Goal: Task Accomplishment & Management: Manage account settings

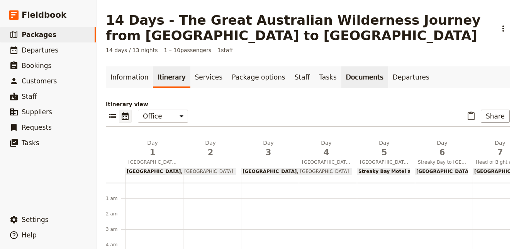
click at [341, 82] on link "Documents" at bounding box center [364, 77] width 47 height 22
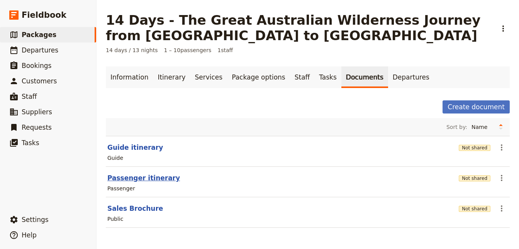
click at [147, 181] on button "Passenger itinerary" at bounding box center [143, 177] width 73 height 9
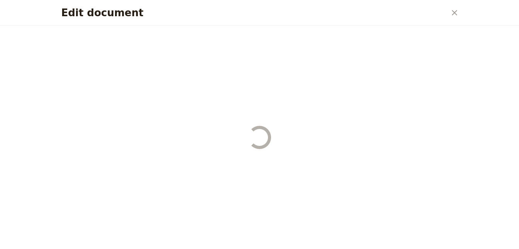
select select "PASSENGER"
select select "RUN_SHEET"
select select "DEFAULT"
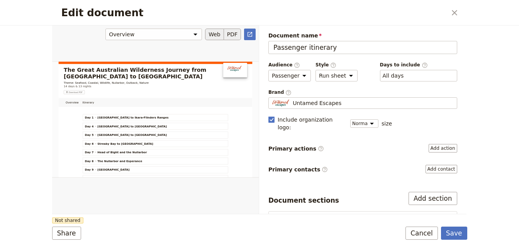
click at [230, 37] on button "PDF" at bounding box center [232, 35] width 17 height 12
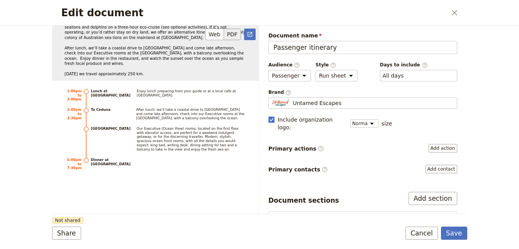
scroll to position [3146, 0]
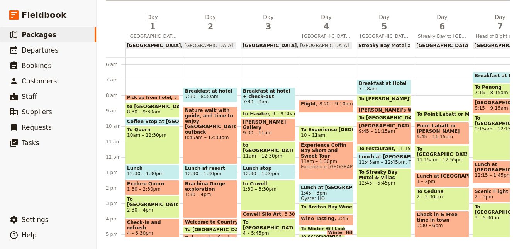
scroll to position [77, 0]
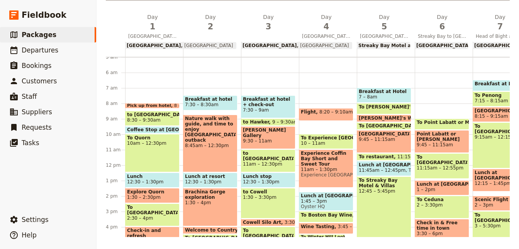
click at [149, 114] on span "to [GEOGRAPHIC_DATA]" at bounding box center [152, 114] width 51 height 5
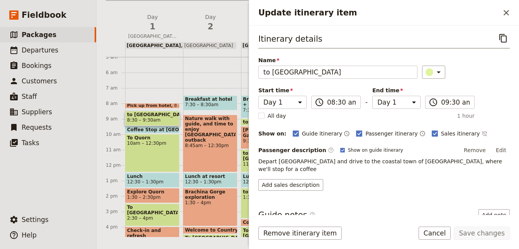
click at [149, 114] on span "to [GEOGRAPHIC_DATA]" at bounding box center [152, 114] width 51 height 5
click at [143, 138] on span "To Quorn" at bounding box center [152, 137] width 51 height 5
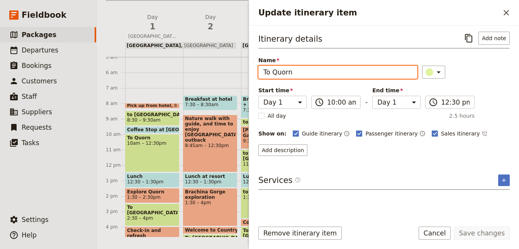
click at [295, 71] on input "To Quorn" at bounding box center [337, 72] width 159 height 13
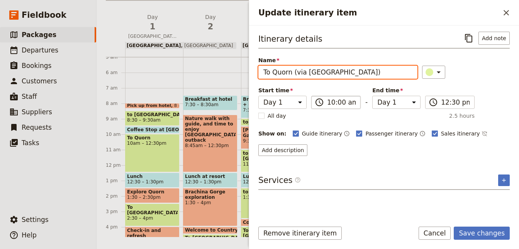
type input "To Quorn (via [GEOGRAPHIC_DATA])"
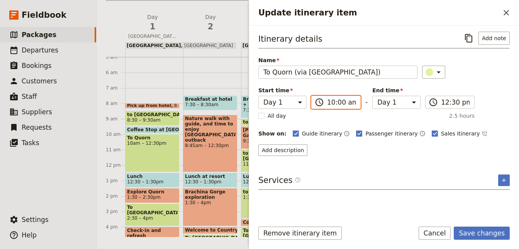
click at [346, 100] on input "10:00 am" at bounding box center [341, 102] width 29 height 9
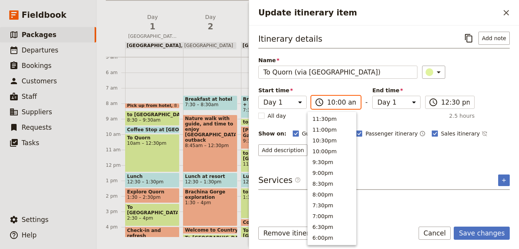
scroll to position [293, 0]
click at [330, 149] on button "8:30am" at bounding box center [332, 149] width 48 height 11
type input "08:30 am"
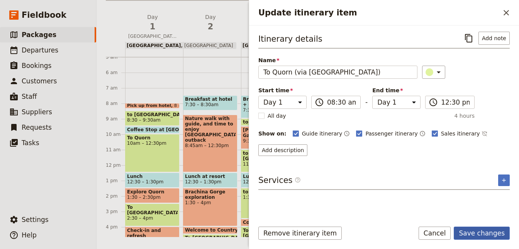
click at [478, 232] on button "Save changes" at bounding box center [481, 232] width 56 height 13
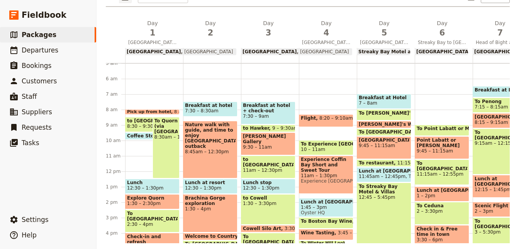
scroll to position [126, 0]
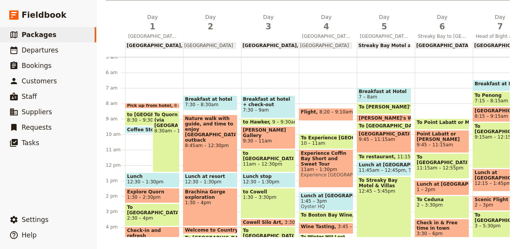
click at [132, 131] on span at bounding box center [148, 131] width 46 height 3
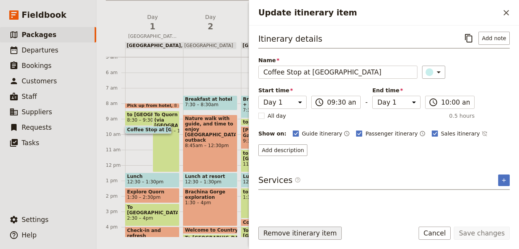
click at [291, 233] on button "Remove itinerary item" at bounding box center [299, 232] width 83 height 13
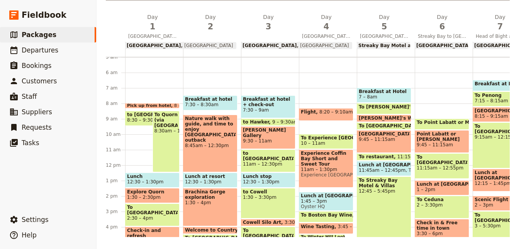
click at [134, 109] on div "Pick up from hotel 8 – 8:15am to [GEOGRAPHIC_DATA] 8:30 – 9:30am To [GEOGRAPHIC…" at bounding box center [154, 165] width 58 height 370
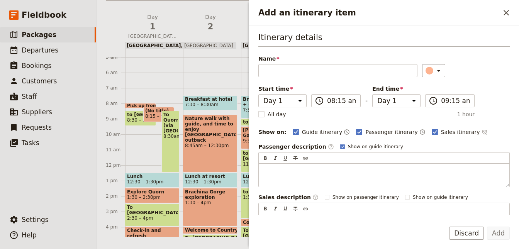
click at [134, 116] on span "to [GEOGRAPHIC_DATA]" at bounding box center [140, 114] width 27 height 5
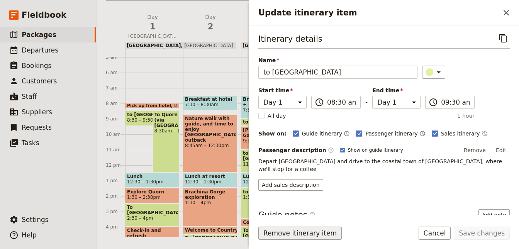
click at [294, 237] on button "Remove itinerary item" at bounding box center [299, 232] width 83 height 13
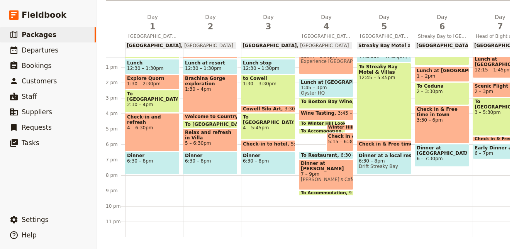
scroll to position [122, 0]
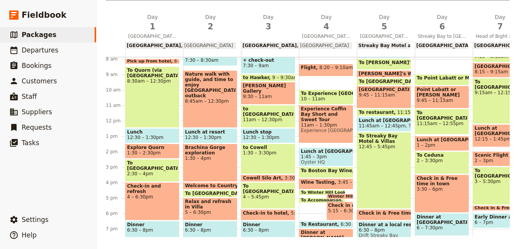
click at [254, 150] on span "1:30 – 3:30pm" at bounding box center [268, 152] width 51 height 5
select select "3"
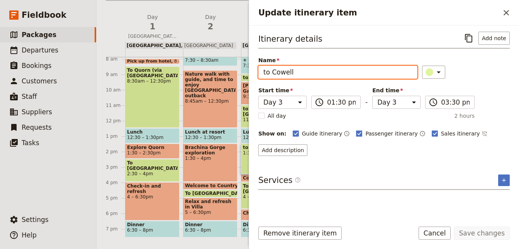
click at [284, 70] on input "to Cowell" at bounding box center [337, 72] width 159 height 13
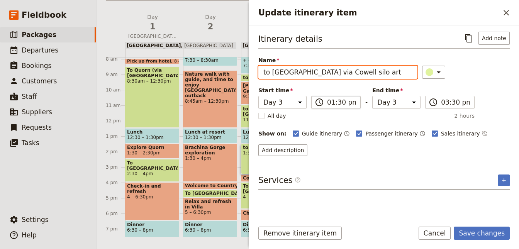
type input "to [GEOGRAPHIC_DATA] via Cowell silo art"
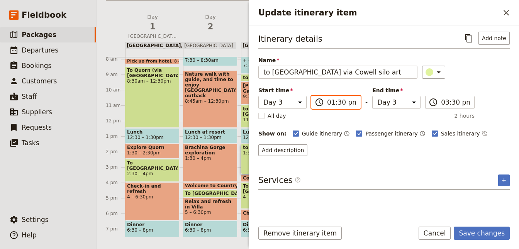
click at [340, 103] on input "01:30 pm" at bounding box center [341, 102] width 29 height 9
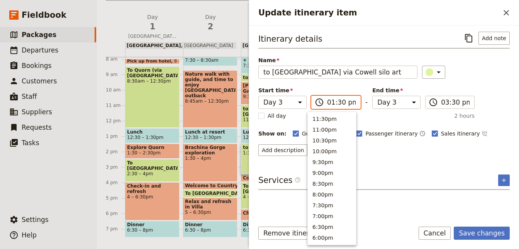
scroll to position [218, 0]
click at [329, 103] on input "12:30 pm" at bounding box center [341, 102] width 29 height 9
click at [327, 102] on input "12:30 pm" at bounding box center [341, 102] width 29 height 9
type input "01:30 pm"
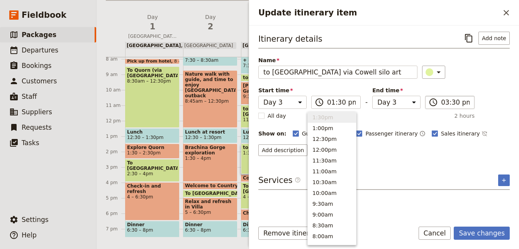
click at [429, 103] on span "​" at bounding box center [432, 102] width 9 height 9
click at [441, 103] on input "03:30 pm" at bounding box center [455, 102] width 29 height 9
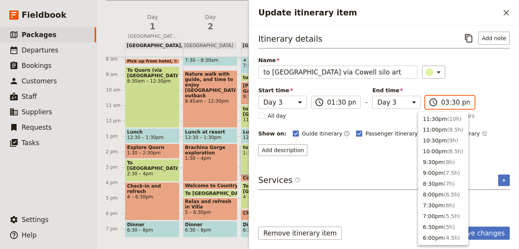
scroll to position [174, 0]
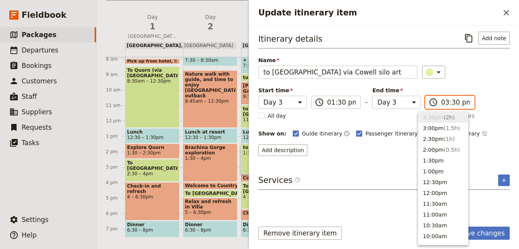
type input "05:30 pm"
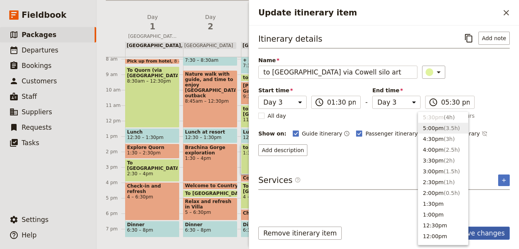
click at [477, 233] on button "Save changes" at bounding box center [481, 232] width 56 height 13
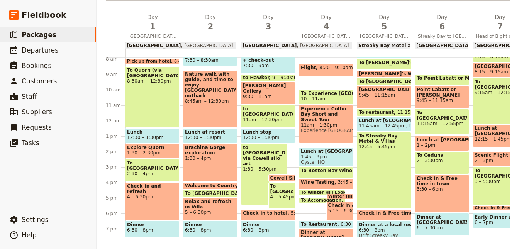
click at [289, 176] on span "Cowell Silo Art" at bounding box center [291, 177] width 42 height 5
select select "3"
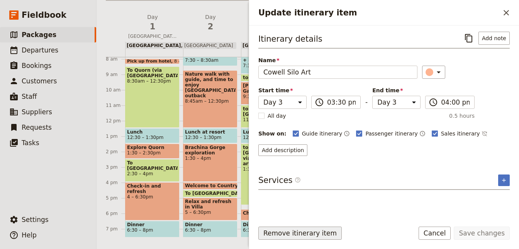
click at [318, 237] on button "Remove itinerary item" at bounding box center [299, 232] width 83 height 13
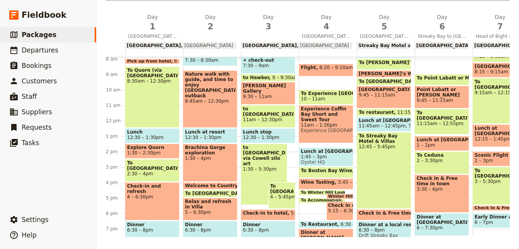
click at [287, 231] on span "6:30 – 8pm" at bounding box center [268, 229] width 51 height 5
select select "3"
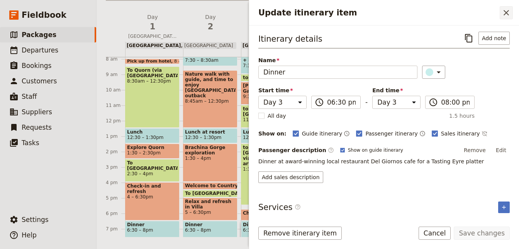
click at [507, 12] on icon "Close drawer" at bounding box center [505, 12] width 5 height 5
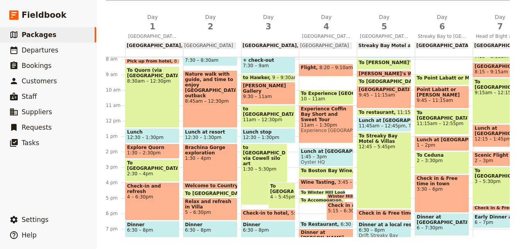
click at [286, 197] on span "4 – 5:45pm" at bounding box center [282, 196] width 24 height 5
select select "3"
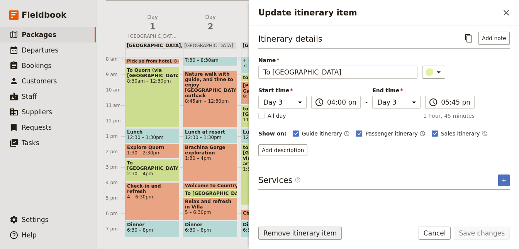
click at [289, 230] on button "Remove itinerary item" at bounding box center [299, 232] width 83 height 13
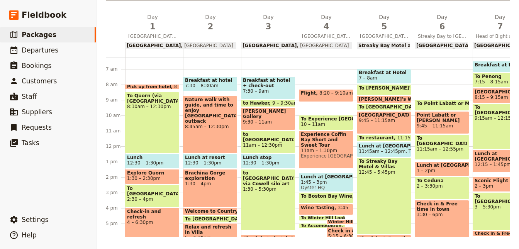
scroll to position [191, 0]
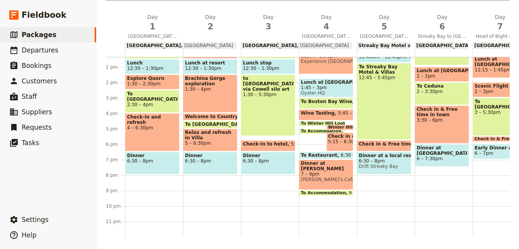
click at [437, 92] on span "2 – 3:30pm" at bounding box center [441, 91] width 51 height 5
select select "6"
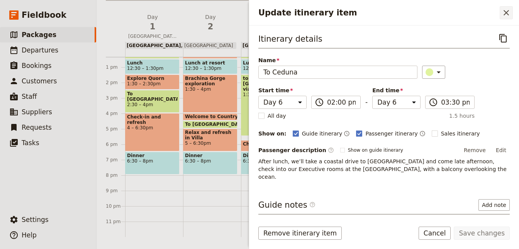
click at [506, 15] on icon "Close drawer" at bounding box center [505, 12] width 9 height 9
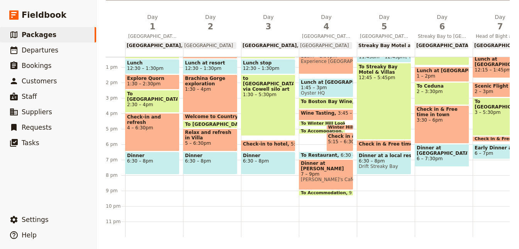
click at [149, 77] on span "Explore Quorn" at bounding box center [152, 78] width 51 height 5
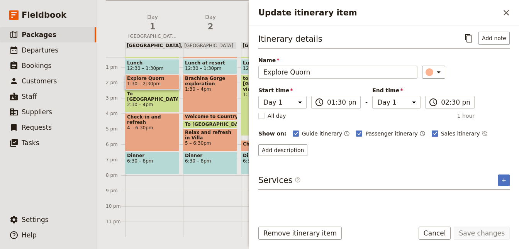
click at [433, 132] on polygon "Update itinerary item" at bounding box center [435, 133] width 4 height 4
click at [431, 130] on input "Sales itinerary" at bounding box center [431, 129] width 0 height 0
checkbox input "false"
click at [476, 233] on button "Save changes" at bounding box center [481, 232] width 56 height 13
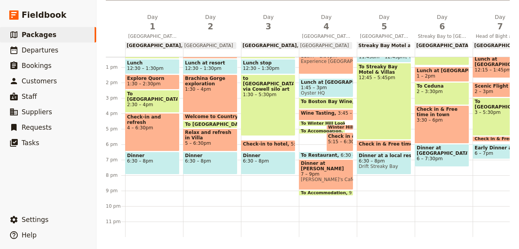
click at [133, 125] on span "4 – 6:30pm" at bounding box center [152, 127] width 51 height 5
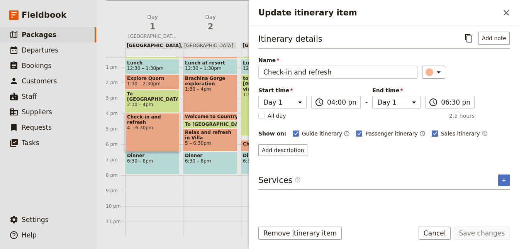
click at [431, 132] on label "Sales itinerary" at bounding box center [455, 134] width 48 height 8
click at [431, 130] on input "Sales itinerary" at bounding box center [431, 129] width 0 height 0
checkbox input "false"
click at [477, 229] on button "Save changes" at bounding box center [481, 232] width 56 height 13
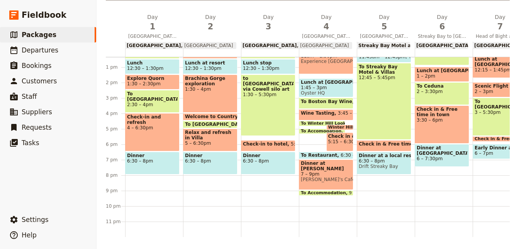
click at [336, 171] on span "7 – 9pm" at bounding box center [326, 173] width 51 height 5
select select "4"
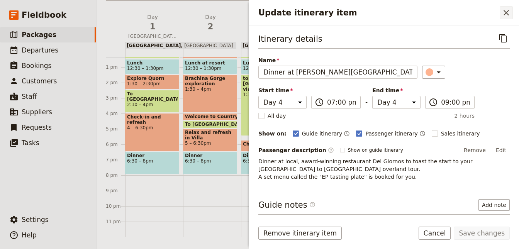
click at [505, 12] on icon "Close drawer" at bounding box center [505, 12] width 5 height 5
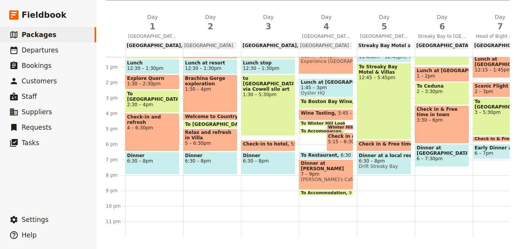
click at [155, 63] on span "Lunch" at bounding box center [152, 62] width 51 height 5
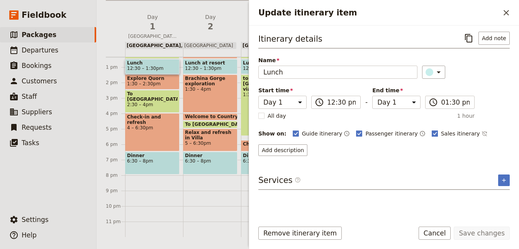
click at [431, 134] on rect "Update itinerary item" at bounding box center [434, 133] width 6 height 6
click at [431, 130] on input "Sales itinerary" at bounding box center [431, 129] width 0 height 0
checkbox input "false"
click at [493, 238] on button "Save changes" at bounding box center [481, 232] width 56 height 13
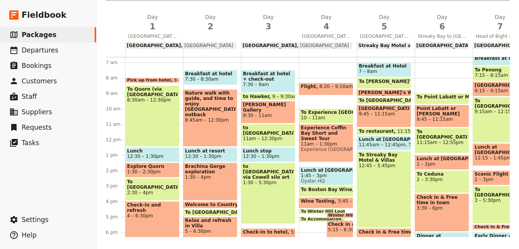
scroll to position [87, 0]
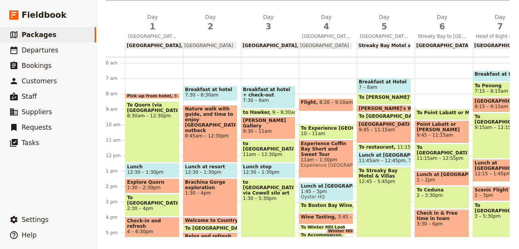
click at [157, 113] on span "8:30am – 12:30pm" at bounding box center [152, 115] width 51 height 5
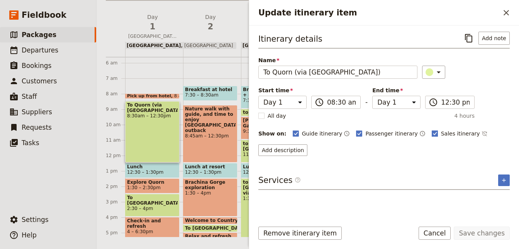
click at [431, 131] on label "Sales itinerary" at bounding box center [455, 134] width 48 height 8
click at [431, 130] on input "Sales itinerary" at bounding box center [431, 129] width 0 height 0
checkbox input "false"
click at [480, 233] on button "Save changes" at bounding box center [481, 232] width 56 height 13
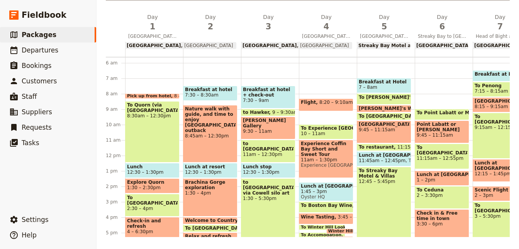
click at [164, 95] on span at bounding box center [152, 96] width 54 height 3
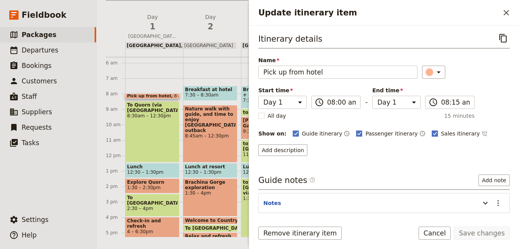
click at [433, 131] on polygon "Update itinerary item" at bounding box center [435, 133] width 4 height 4
click at [431, 130] on input "Sales itinerary" at bounding box center [431, 129] width 0 height 0
checkbox input "false"
click at [473, 231] on button "Save changes" at bounding box center [481, 232] width 56 height 13
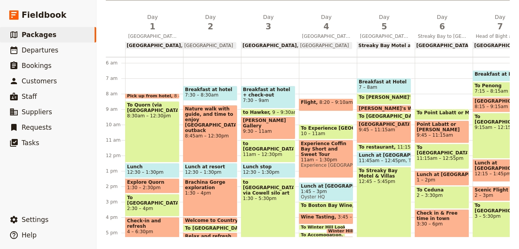
click at [147, 174] on span at bounding box center [152, 175] width 54 height 3
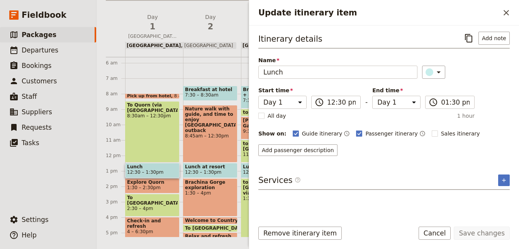
click at [142, 184] on span "Explore Quorn" at bounding box center [152, 181] width 51 height 5
click at [142, 197] on span "To [GEOGRAPHIC_DATA]" at bounding box center [152, 200] width 51 height 11
click at [433, 133] on polygon "Update itinerary item" at bounding box center [435, 133] width 4 height 4
click at [431, 130] on input "Sales itinerary" at bounding box center [431, 129] width 0 height 0
checkbox input "false"
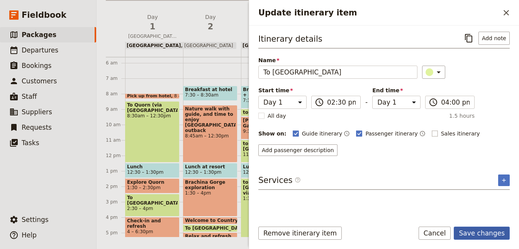
click at [470, 234] on button "Save changes" at bounding box center [481, 232] width 56 height 13
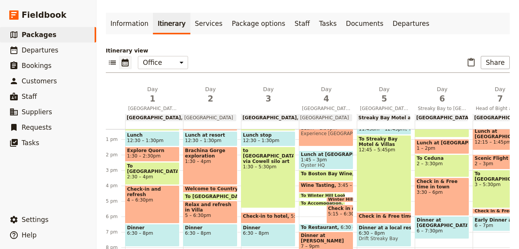
scroll to position [69, 0]
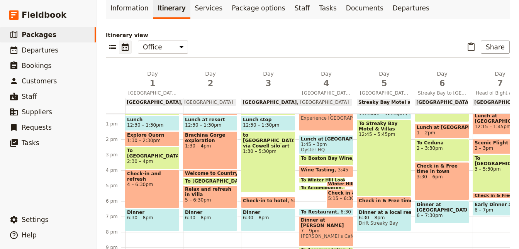
click at [151, 159] on span "2:30 – 4pm" at bounding box center [152, 161] width 51 height 5
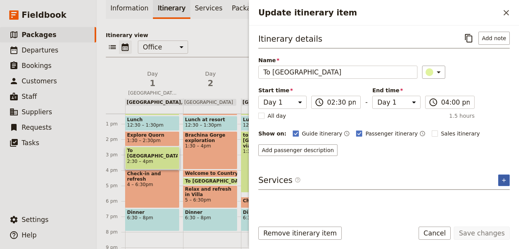
click at [507, 178] on icon "Add service inclusion" at bounding box center [503, 180] width 6 height 6
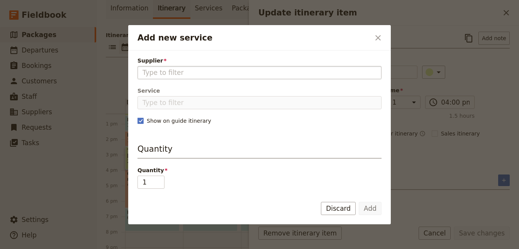
click at [202, 74] on input "Supplier" at bounding box center [259, 72] width 234 height 9
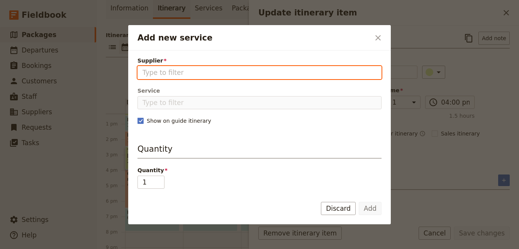
click at [171, 74] on input "Supplier" at bounding box center [259, 72] width 234 height 9
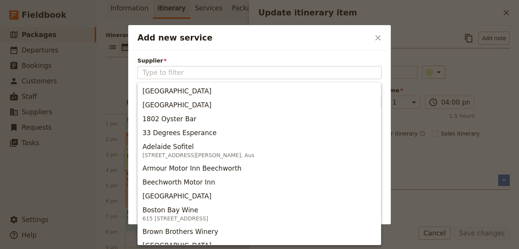
click at [230, 48] on div "Add new service ​" at bounding box center [259, 37] width 262 height 25
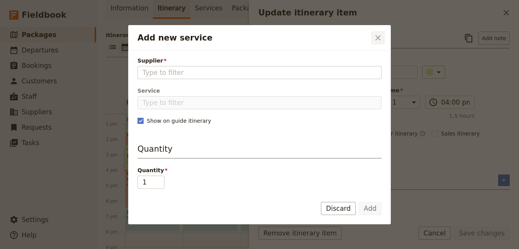
click at [376, 37] on icon "Close dialog" at bounding box center [377, 37] width 9 height 9
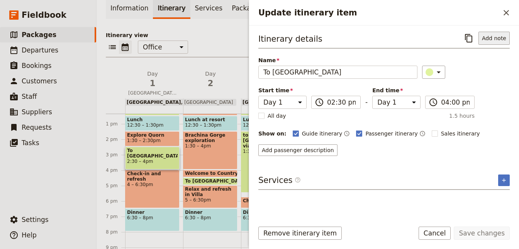
click at [497, 38] on button "Add note" at bounding box center [493, 38] width 31 height 13
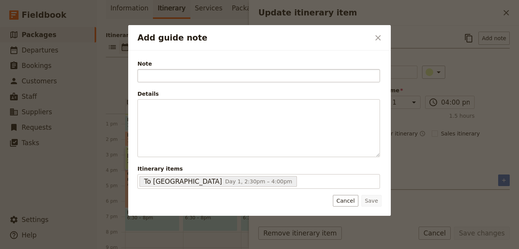
click at [218, 72] on input "Note" at bounding box center [258, 75] width 242 height 13
type input "Travel note"
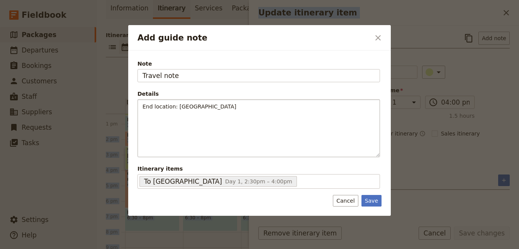
drag, startPoint x: 289, startPoint y: 28, endPoint x: 149, endPoint y: 125, distance: 171.1
click at [149, 125] on div "Add guide note ​ Note Travel note Details End location: [GEOGRAPHIC_DATA] ​ ​ ​…" at bounding box center [259, 120] width 262 height 191
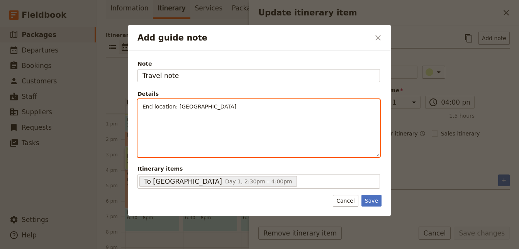
click at [203, 117] on div "End location: [GEOGRAPHIC_DATA]" at bounding box center [259, 128] width 242 height 57
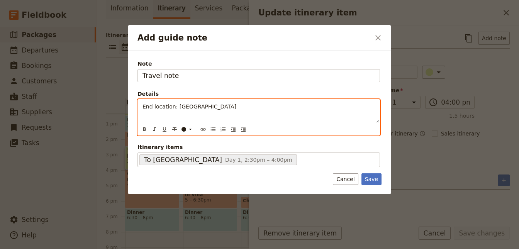
click at [239, 107] on p "End location: [GEOGRAPHIC_DATA]" at bounding box center [258, 107] width 232 height 8
click at [232, 105] on span "End location: [GEOGRAPHIC_DATA] - [GEOGRAPHIC_DATA][PERSON_NAME]" at bounding box center [242, 106] width 201 height 6
click at [339, 113] on div "End location: [GEOGRAPHIC_DATA] - [GEOGRAPHIC_DATA][PERSON_NAME]" at bounding box center [259, 111] width 242 height 23
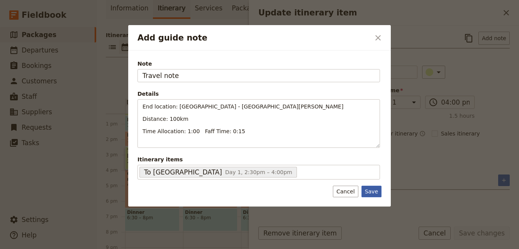
click at [371, 188] on button "Save" at bounding box center [371, 192] width 20 height 12
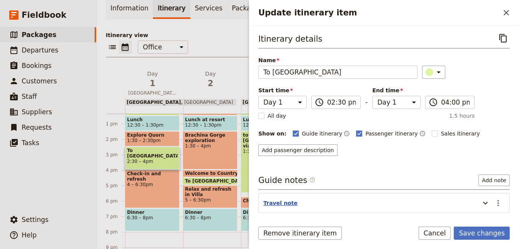
click at [277, 204] on button "Travel note" at bounding box center [280, 203] width 34 height 8
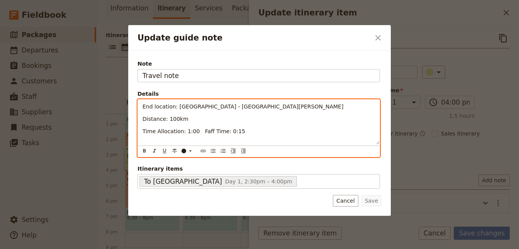
click at [218, 132] on span "Time Allocation: 1:00 Faff Time: 0:15" at bounding box center [193, 131] width 103 height 6
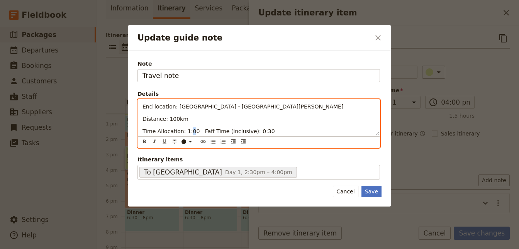
click at [187, 130] on span "Time Allocation: 1:00 Faff Time (inclusive): 0:30" at bounding box center [208, 131] width 132 height 6
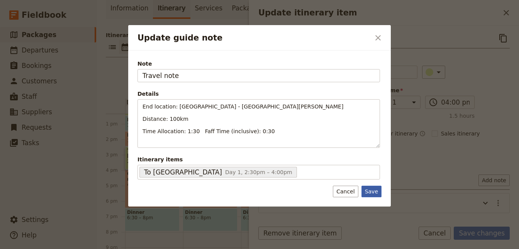
click at [367, 189] on button "Save" at bounding box center [371, 192] width 20 height 12
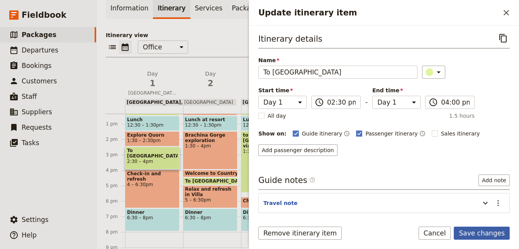
click at [481, 231] on button "Save changes" at bounding box center [481, 232] width 56 height 13
